Goal: Communication & Community: Ask a question

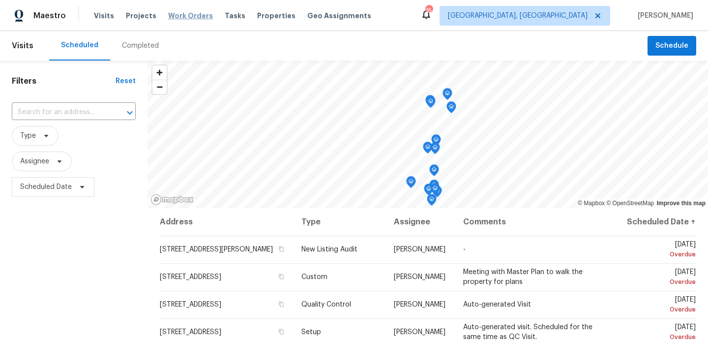
click at [198, 18] on span "Work Orders" at bounding box center [190, 16] width 45 height 10
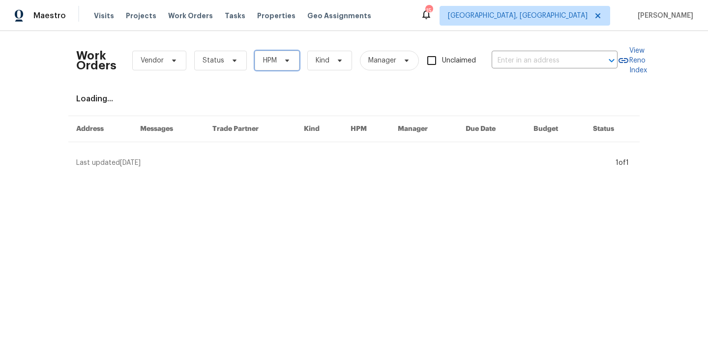
click at [272, 65] on span "HPM" at bounding box center [277, 61] width 45 height 20
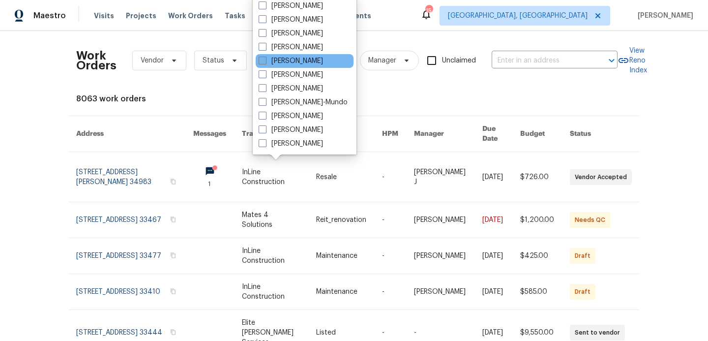
click at [267, 61] on label "[PERSON_NAME]" at bounding box center [291, 61] width 64 height 10
click at [265, 61] on input "[PERSON_NAME]" at bounding box center [262, 59] width 6 height 6
checkbox input "true"
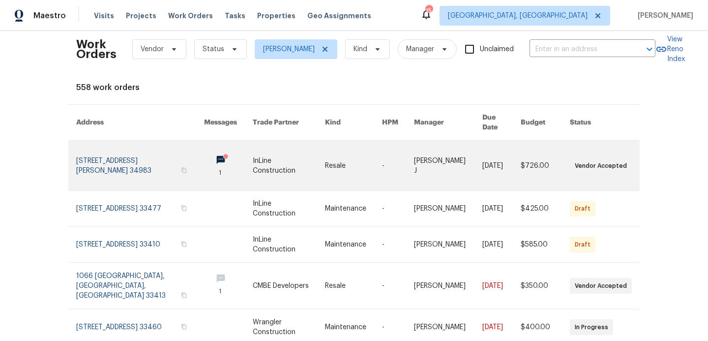
scroll to position [14, 0]
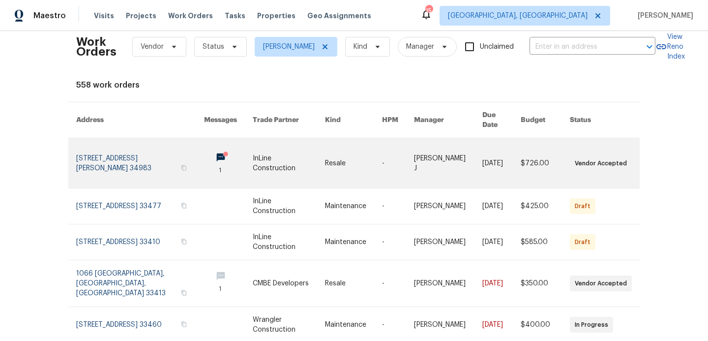
click at [151, 160] on link at bounding box center [140, 163] width 128 height 50
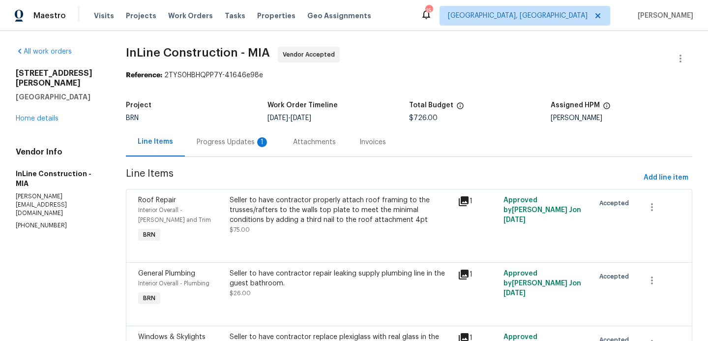
click at [231, 142] on div "Progress Updates 1" at bounding box center [233, 142] width 73 height 10
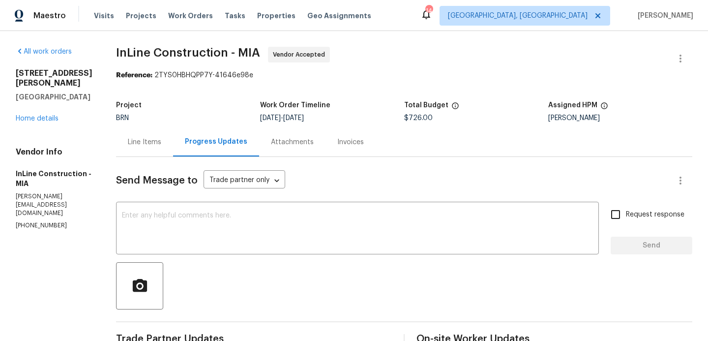
scroll to position [141, 0]
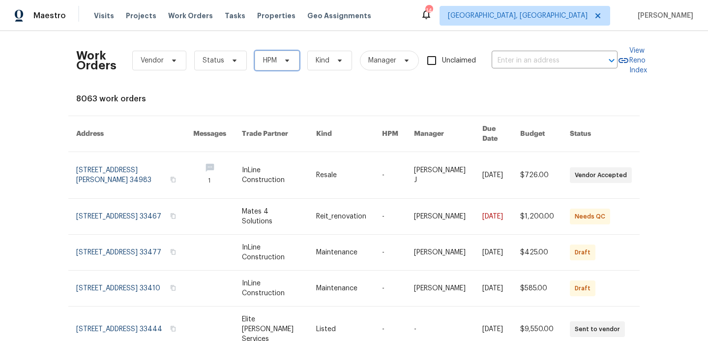
click at [294, 55] on span "HPM" at bounding box center [277, 61] width 45 height 20
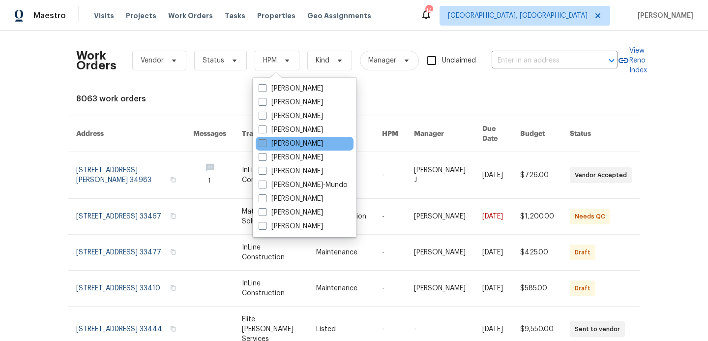
click at [259, 147] on span at bounding box center [263, 143] width 8 height 8
click at [259, 145] on input "[PERSON_NAME]" at bounding box center [262, 142] width 6 height 6
checkbox input "true"
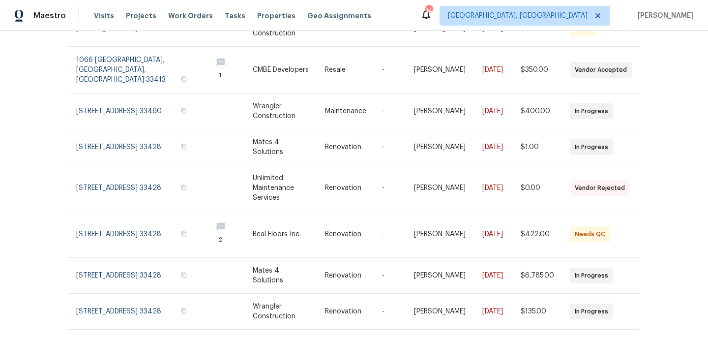
scroll to position [230, 0]
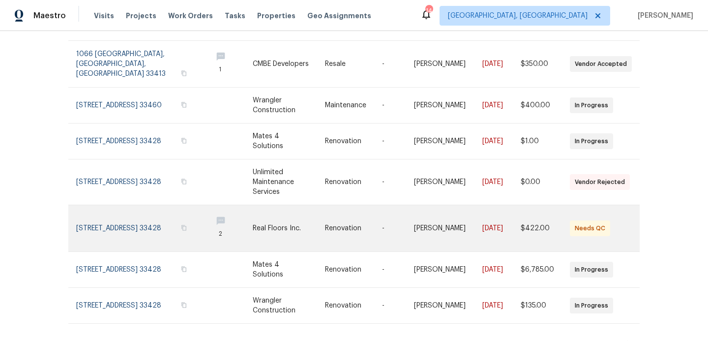
click at [179, 215] on link at bounding box center [140, 228] width 128 height 46
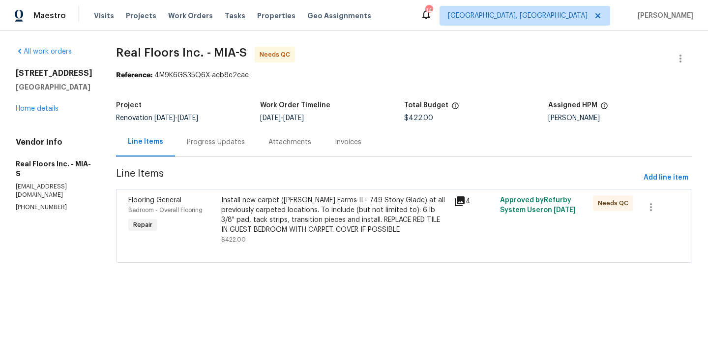
click at [223, 144] on div "Progress Updates" at bounding box center [216, 142] width 58 height 10
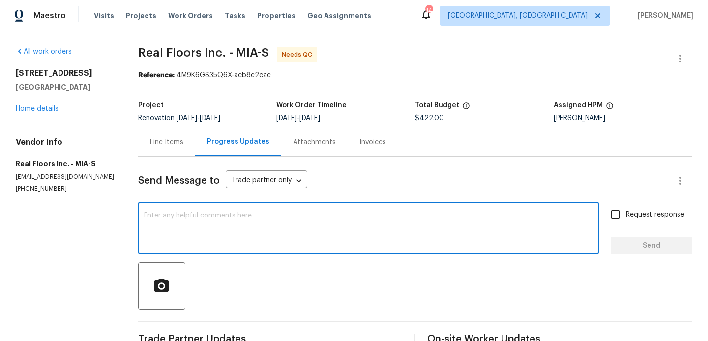
click at [195, 217] on textarea at bounding box center [369, 229] width 450 height 34
type textarea "o"
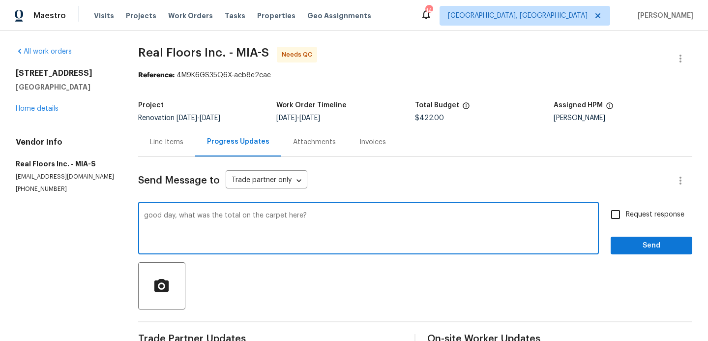
type textarea "good day, what was the total on the carpet here?"
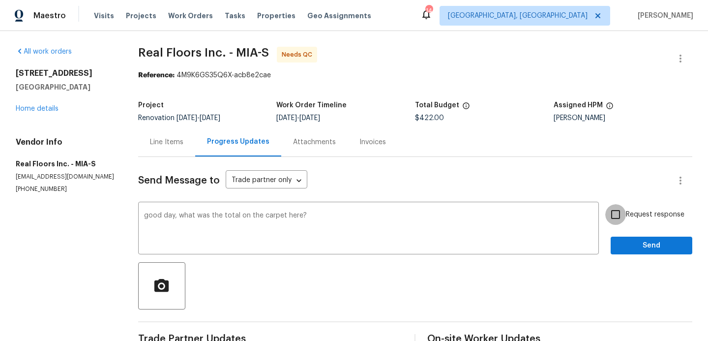
click at [622, 215] on input "Request response" at bounding box center [615, 214] width 21 height 21
checkbox input "true"
click at [627, 243] on span "Send" at bounding box center [652, 246] width 66 height 12
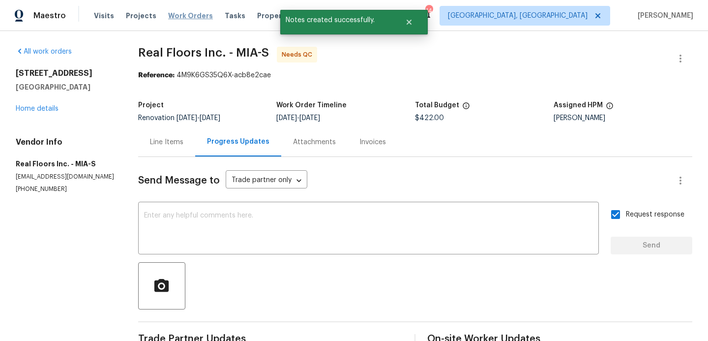
click at [170, 16] on span "Work Orders" at bounding box center [190, 16] width 45 height 10
